Goal: Transaction & Acquisition: Book appointment/travel/reservation

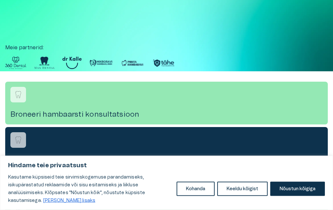
scroll to position [117, 0]
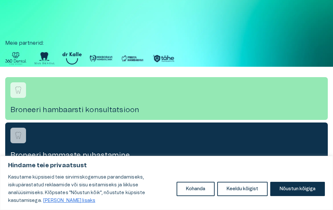
click at [308, 196] on button "Nõustun kõigiga" at bounding box center [297, 189] width 55 height 14
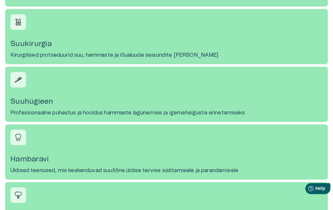
scroll to position [361, 0]
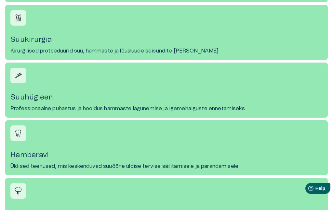
click at [231, 174] on link "[PERSON_NAME] Üldised teenused, mis keskenduvad suuõõne üldise tervise säilitam…" at bounding box center [166, 148] width 322 height 55
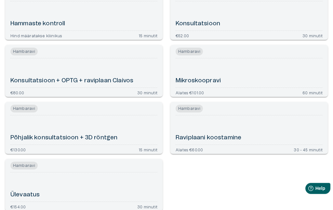
scroll to position [291, 0]
click at [106, 140] on h6 "Põhjalik konsultatsioon + 3D röntgen" at bounding box center [63, 138] width 107 height 8
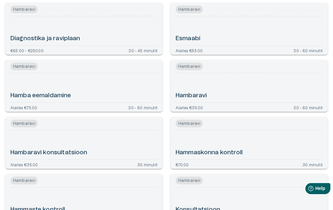
scroll to position [102, 0]
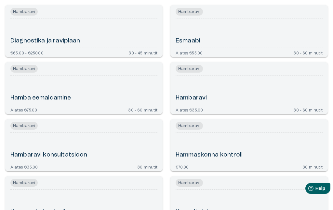
click at [204, 96] on h6 "Hambaravi" at bounding box center [190, 98] width 31 height 8
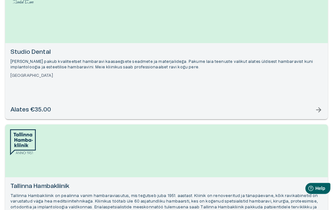
scroll to position [1440, 0]
